Goal: Find specific page/section: Find specific page/section

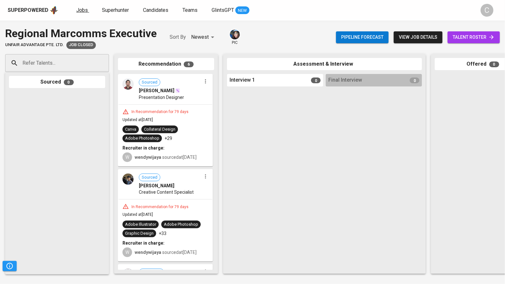
click at [78, 10] on span "Jobs" at bounding box center [82, 10] width 12 height 6
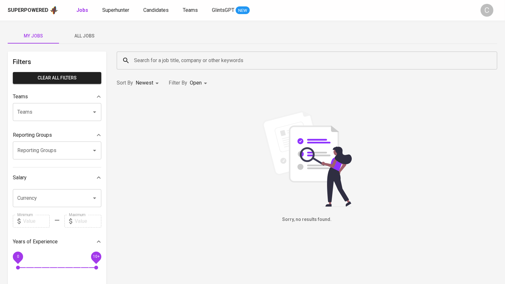
click at [80, 35] on span "All Jobs" at bounding box center [85, 36] width 44 height 8
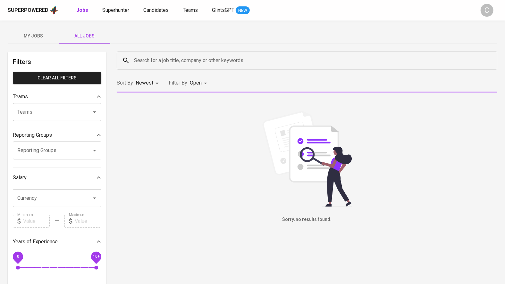
click at [160, 59] on input "Search for a job title, company or other keywords" at bounding box center [308, 60] width 352 height 12
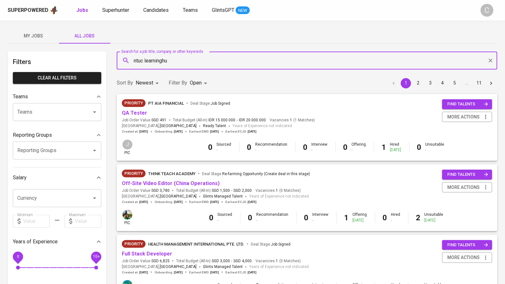
type input "ntuc learninghub"
click at [172, 78] on span "Companies" at bounding box center [176, 79] width 25 height 6
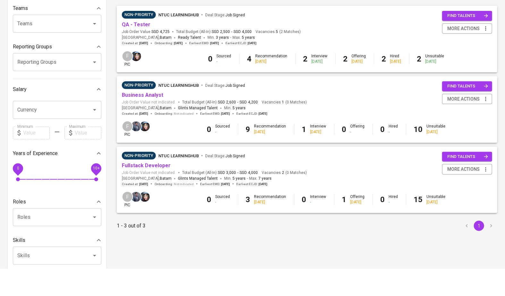
scroll to position [63, 0]
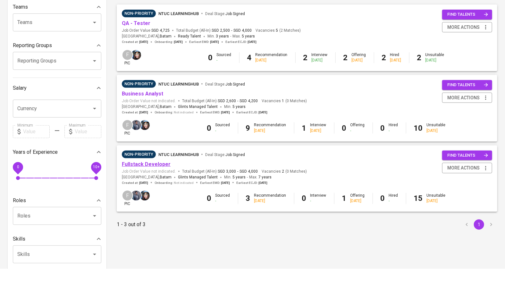
click at [140, 192] on link "Fullstack Developer" at bounding box center [146, 191] width 49 height 6
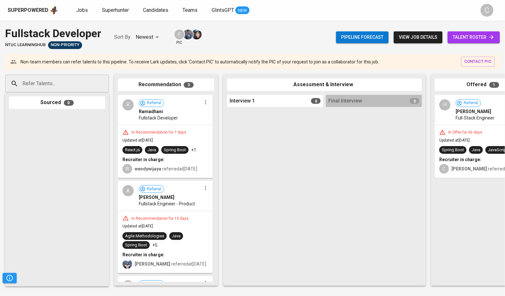
click at [463, 35] on span "talent roster" at bounding box center [474, 37] width 42 height 8
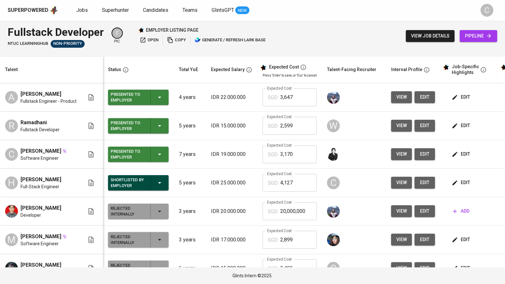
click at [476, 37] on span "pipeline" at bounding box center [478, 36] width 27 height 8
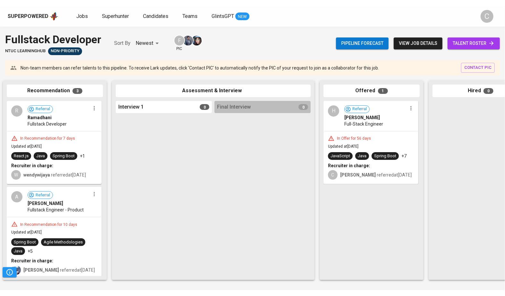
scroll to position [0, 111]
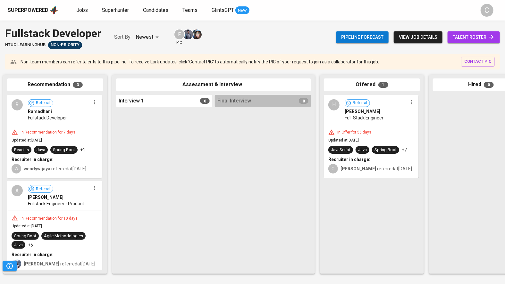
click at [218, 39] on div "Fullstack Developer NTUC LearningHub Non-Priority Sort By Newest NEWEST F pic P…" at bounding box center [252, 37] width 505 height 23
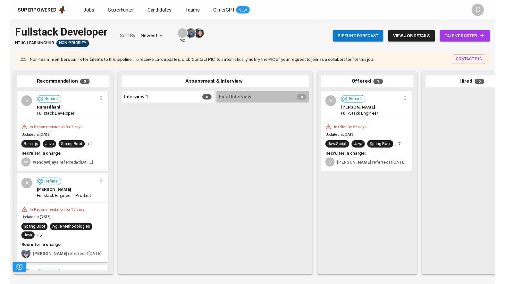
scroll to position [0, 111]
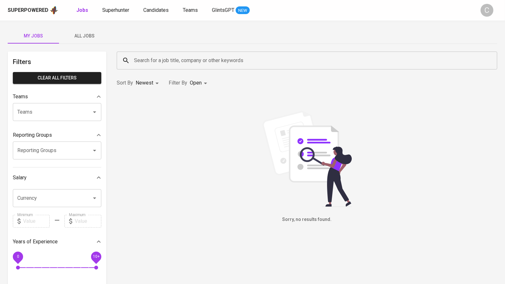
click at [420, 111] on div "Sorry, no results found." at bounding box center [307, 167] width 380 height 113
